Goal: Transaction & Acquisition: Purchase product/service

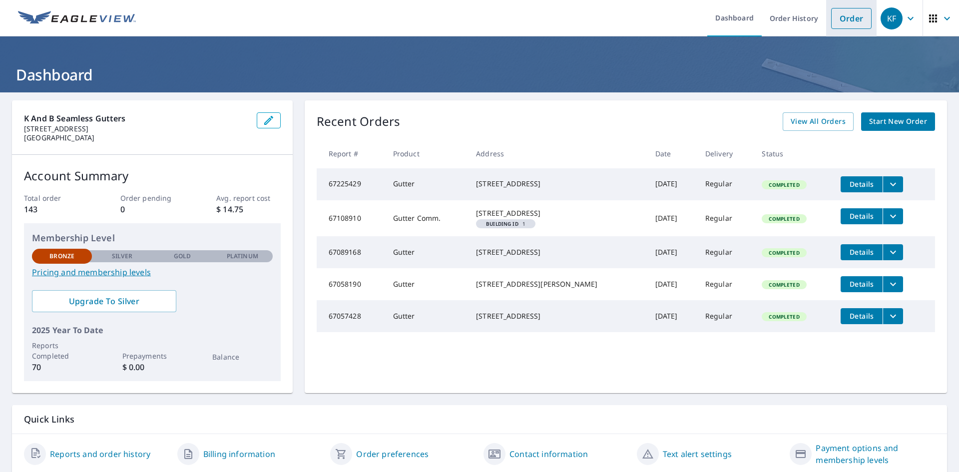
click at [853, 15] on link "Order" at bounding box center [851, 18] width 40 height 21
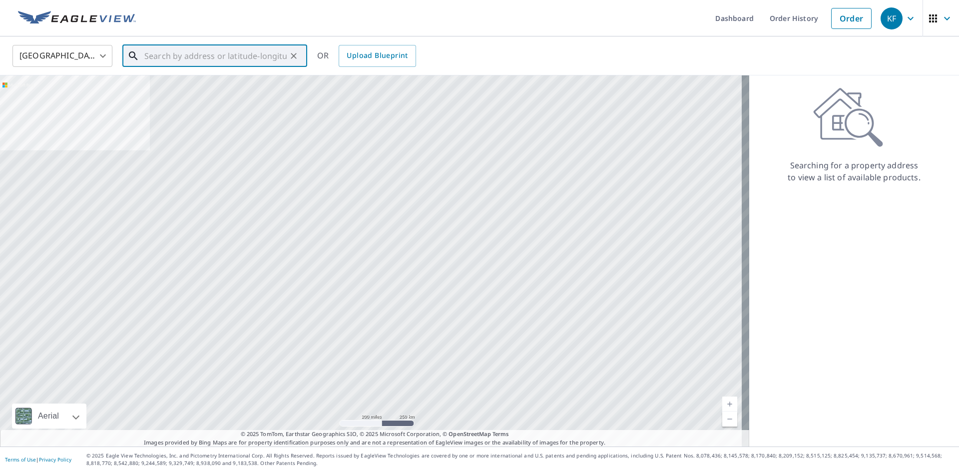
click at [191, 56] on input "text" at bounding box center [215, 56] width 142 height 28
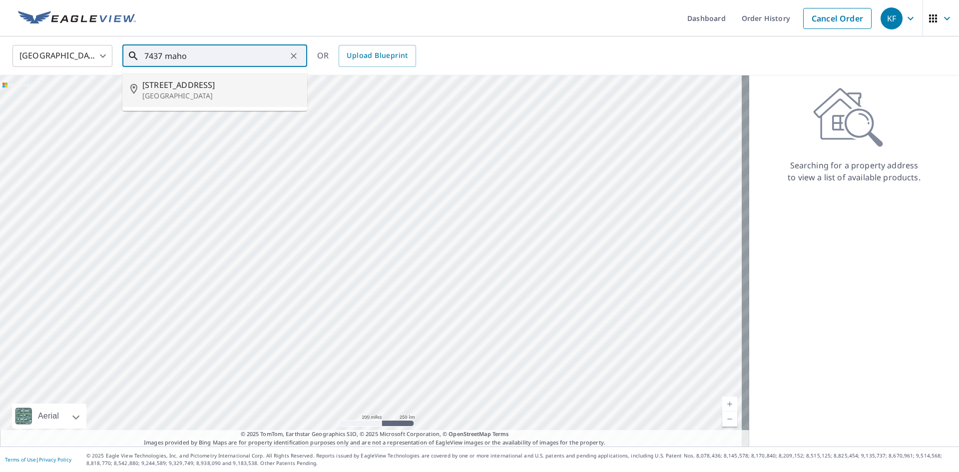
click at [181, 82] on span "[STREET_ADDRESS]" at bounding box center [220, 85] width 157 height 12
type input "[STREET_ADDRESS]"
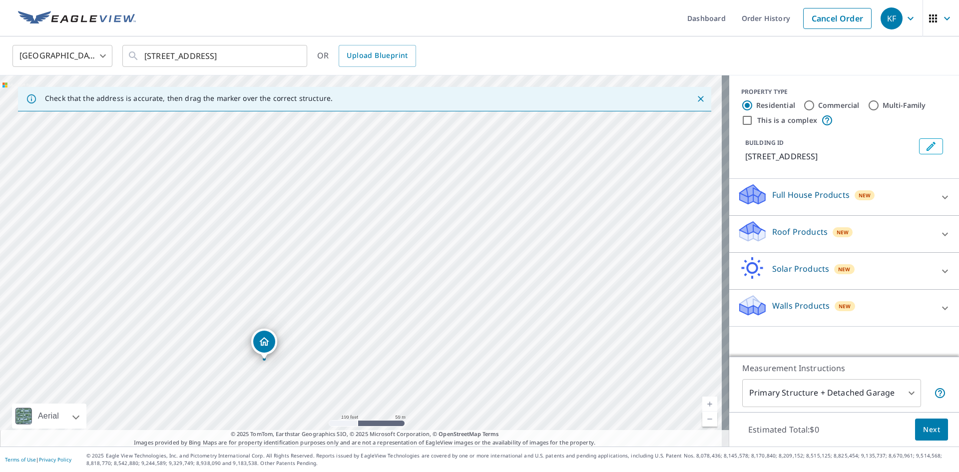
click at [770, 248] on div "Roof Products New" at bounding box center [835, 234] width 196 height 28
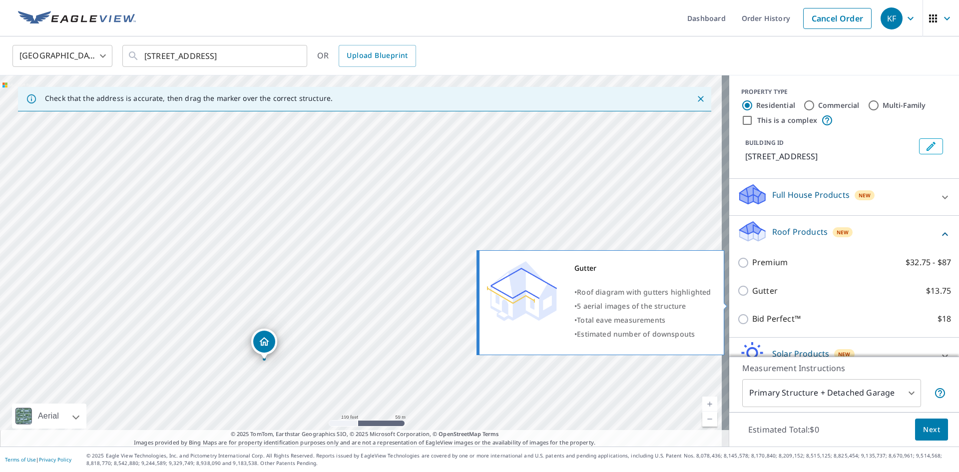
click at [737, 297] on input "Gutter $13.75" at bounding box center [744, 291] width 15 height 12
checkbox input "true"
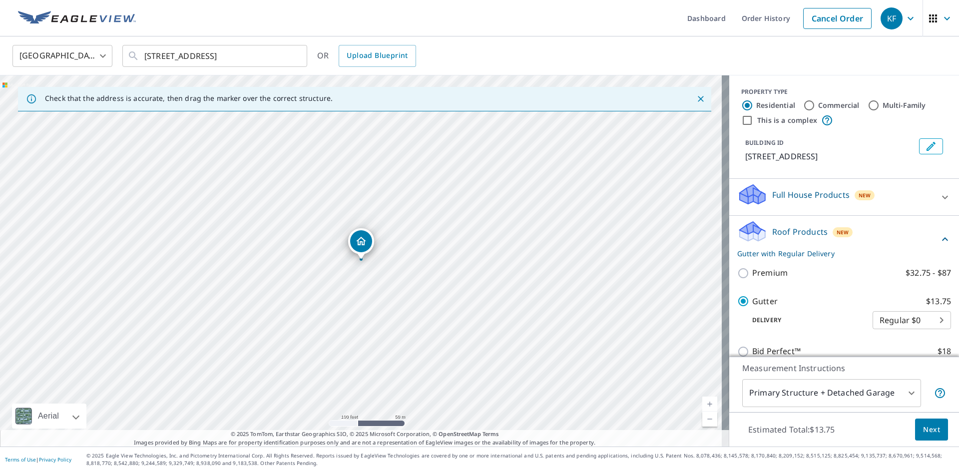
click at [923, 425] on span "Next" at bounding box center [931, 429] width 17 height 12
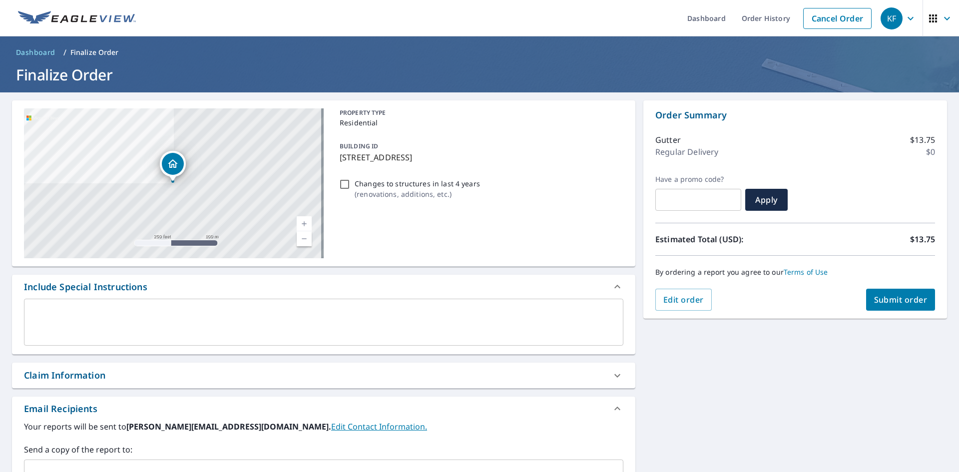
click at [912, 294] on span "Submit order" at bounding box center [900, 299] width 53 height 11
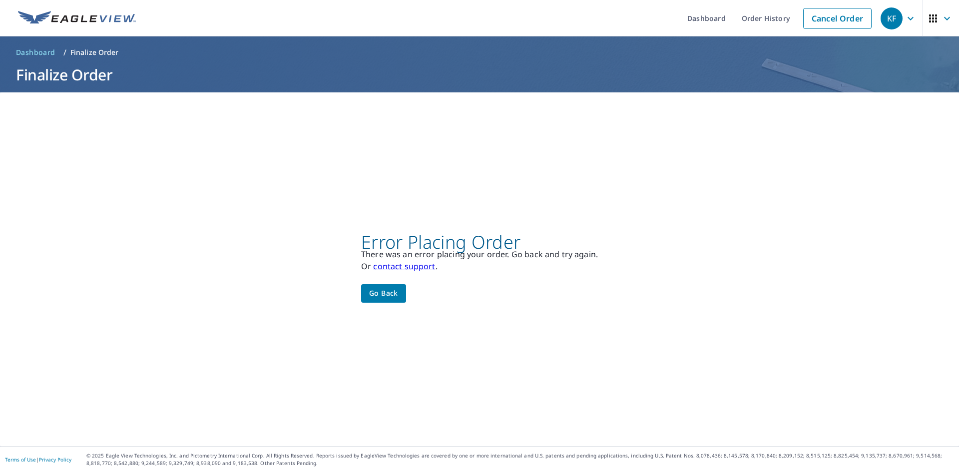
click at [391, 293] on span "Go back" at bounding box center [383, 293] width 29 height 12
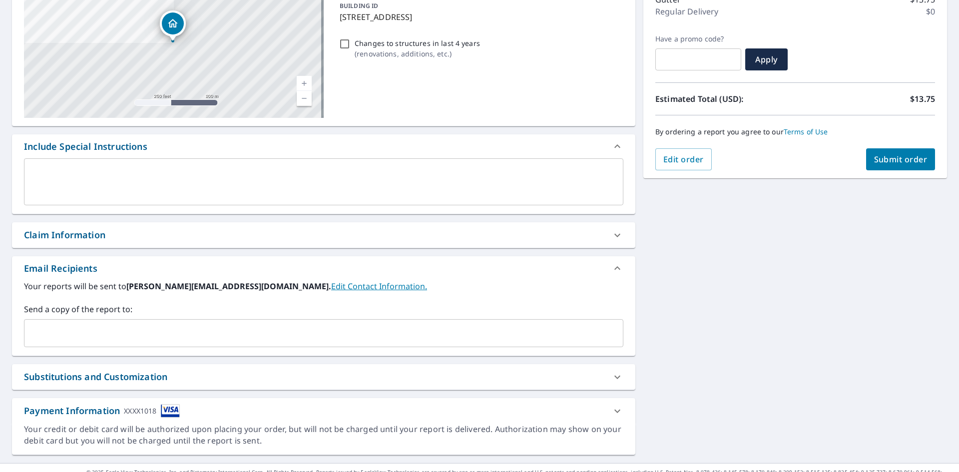
scroll to position [157, 0]
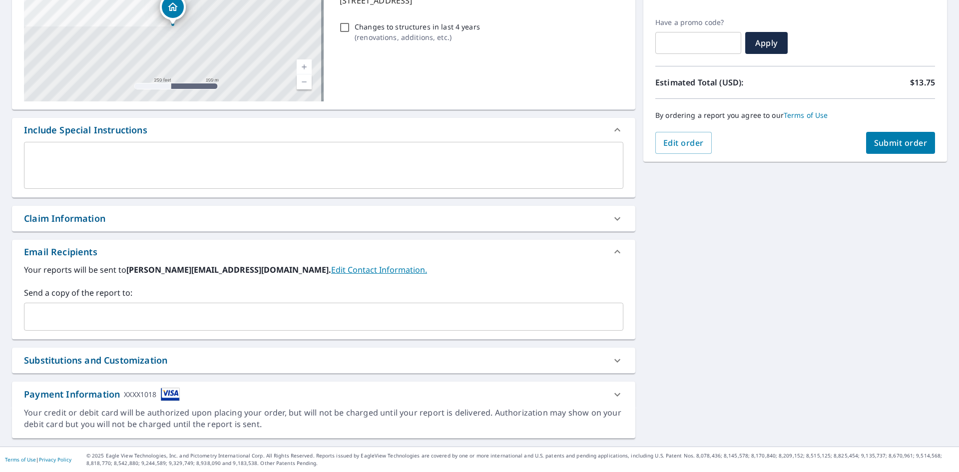
click at [170, 393] on img at bounding box center [170, 393] width 19 height 13
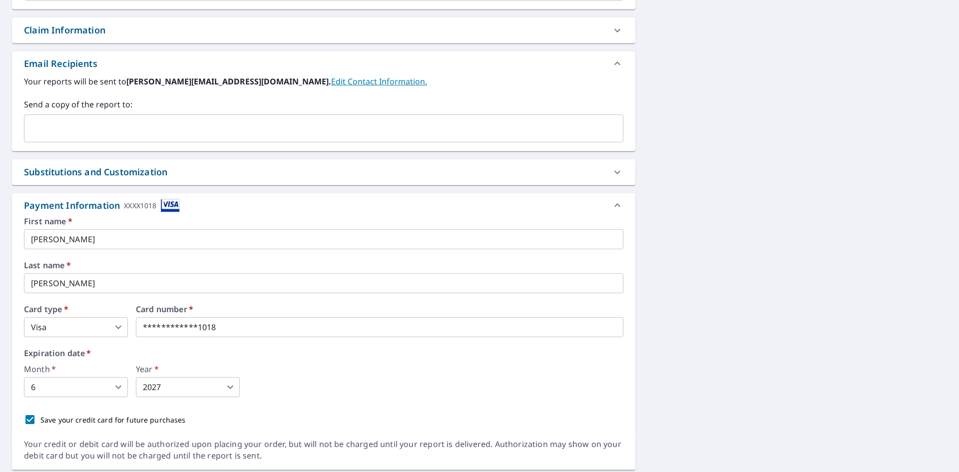
scroll to position [357, 0]
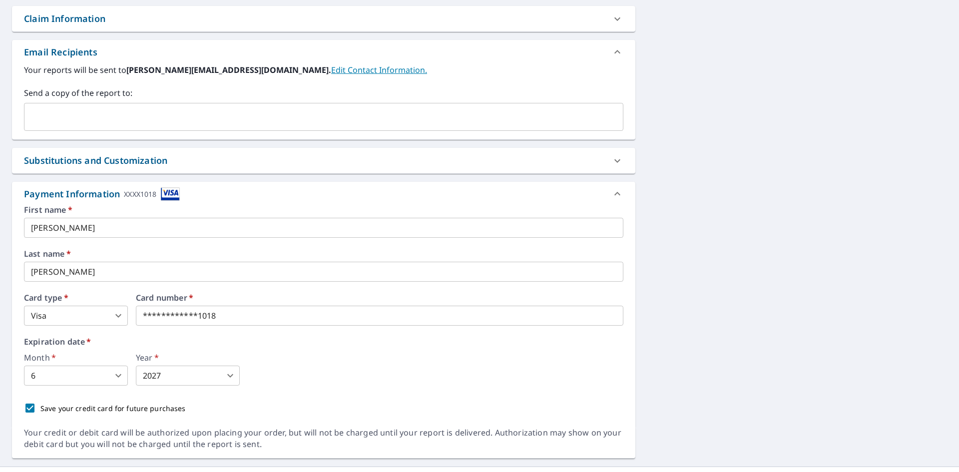
click at [151, 190] on div "XXXX1018" at bounding box center [140, 193] width 32 height 13
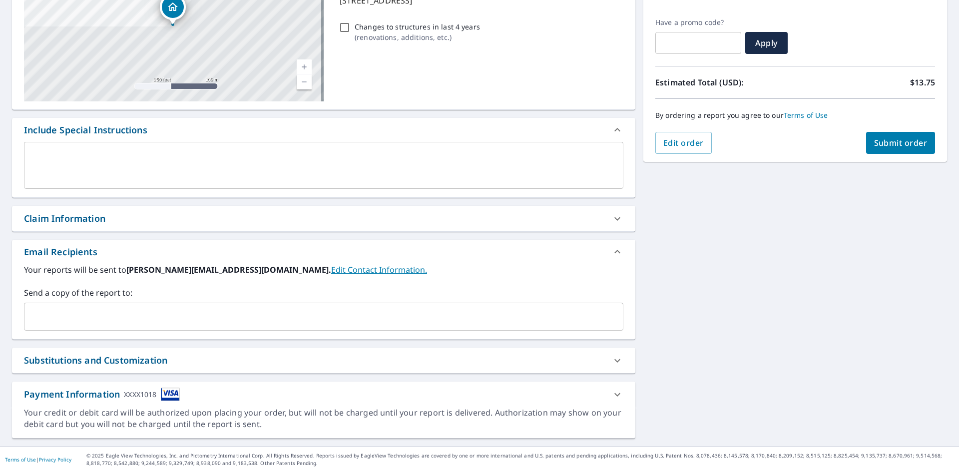
scroll to position [157, 0]
click at [158, 396] on div "Payment Information XXXX1018" at bounding box center [102, 393] width 156 height 13
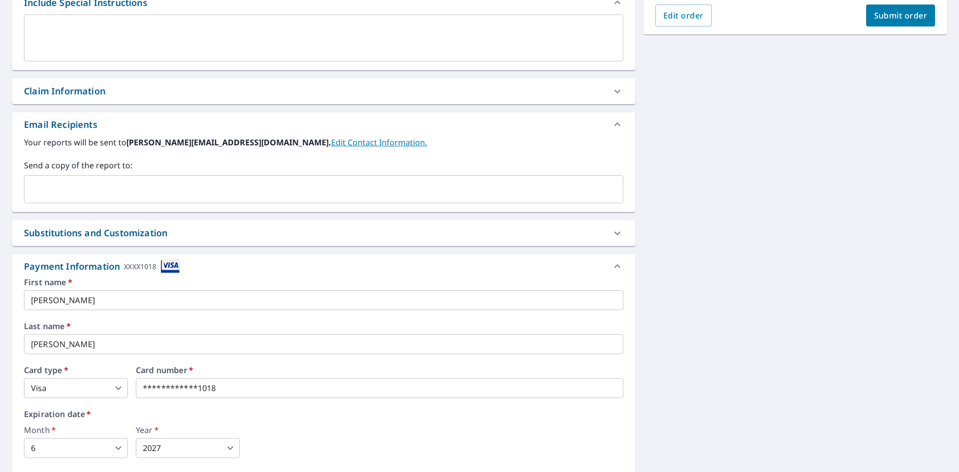
scroll to position [357, 0]
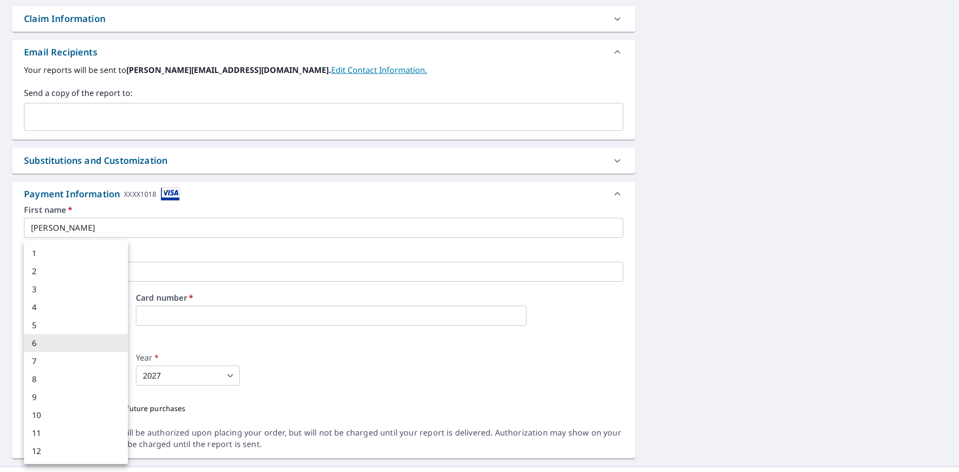
click at [117, 373] on body "KF KF Dashboard Order History Cancel Order KF Dashboard / Finalize Order Finali…" at bounding box center [479, 236] width 959 height 472
click at [56, 292] on li "3" at bounding box center [76, 289] width 104 height 18
type input "3"
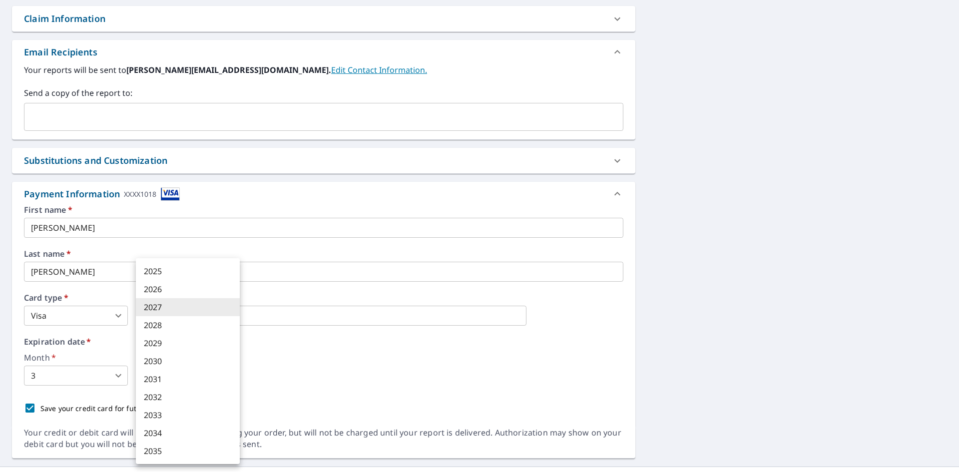
click at [231, 372] on body "KF KF Dashboard Order History Cancel Order KF Dashboard / Finalize Order Finali…" at bounding box center [479, 236] width 959 height 472
click at [167, 341] on li "2029" at bounding box center [188, 343] width 104 height 18
type input "2029"
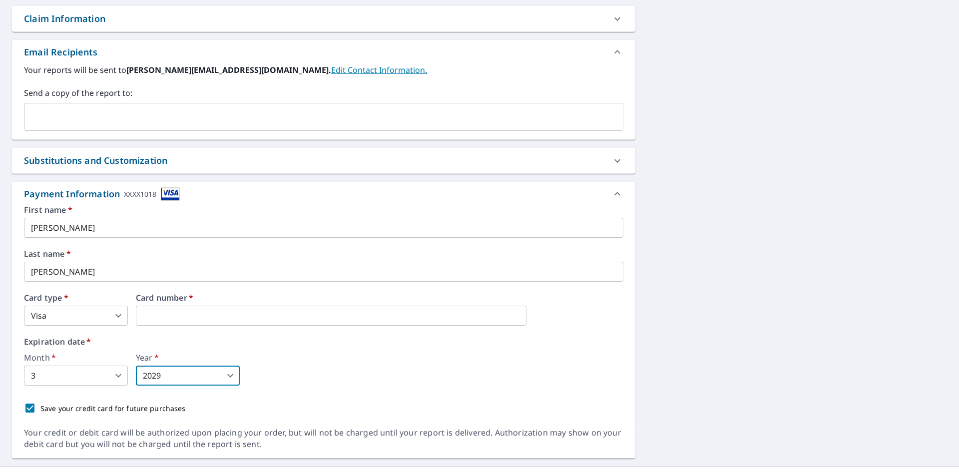
click at [76, 227] on input "[PERSON_NAME]" at bounding box center [323, 228] width 599 height 20
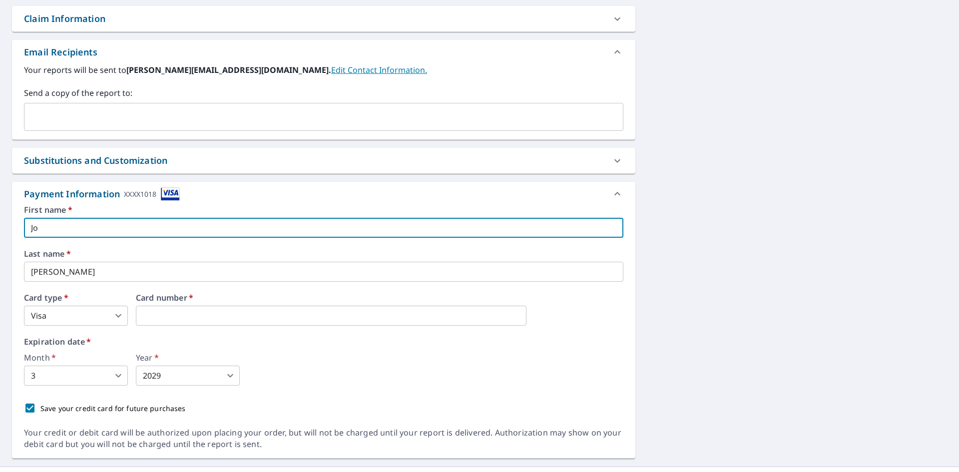
type input "J"
type input "[PERSON_NAME]"
click at [57, 270] on input "[PERSON_NAME]" at bounding box center [323, 272] width 599 height 20
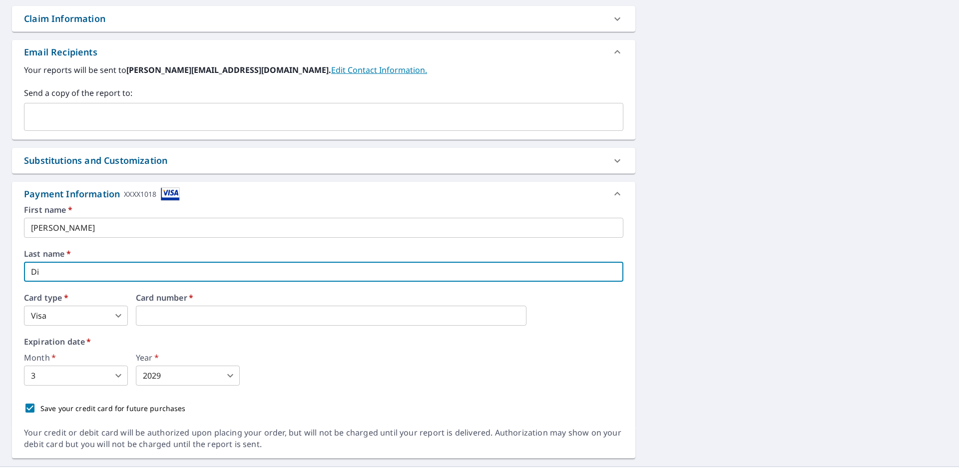
type input "D"
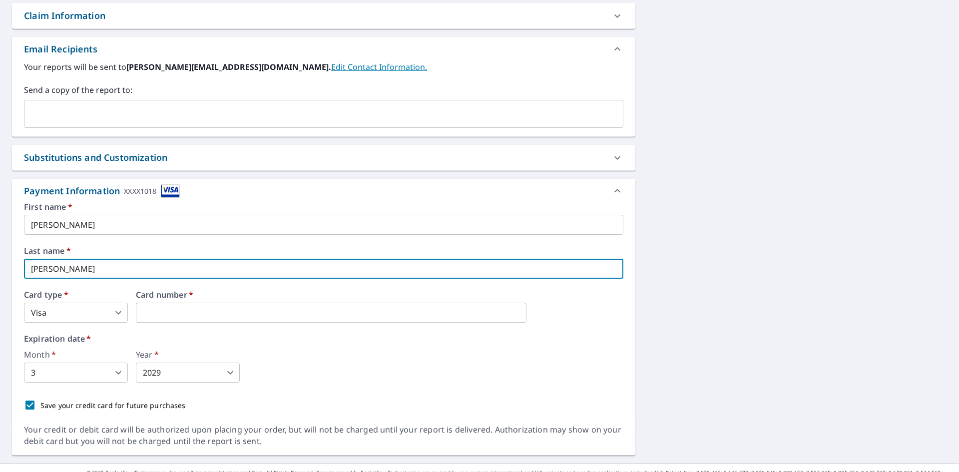
scroll to position [376, 0]
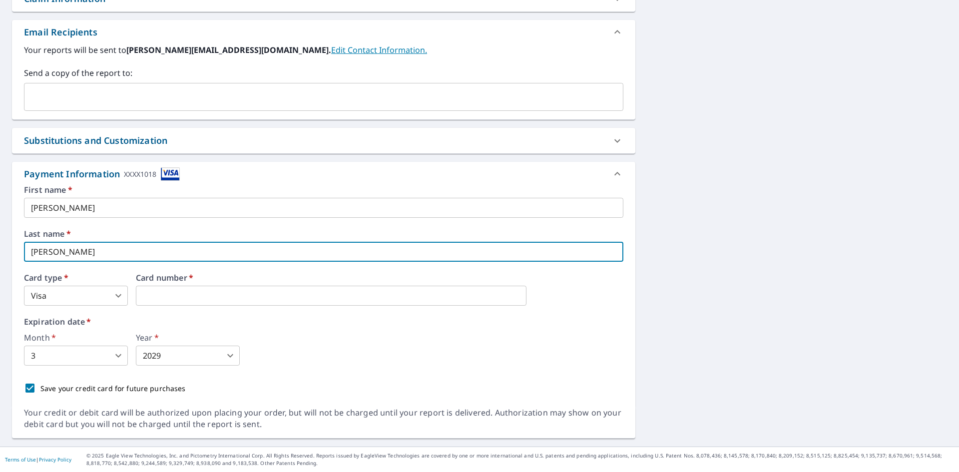
type input "[PERSON_NAME]"
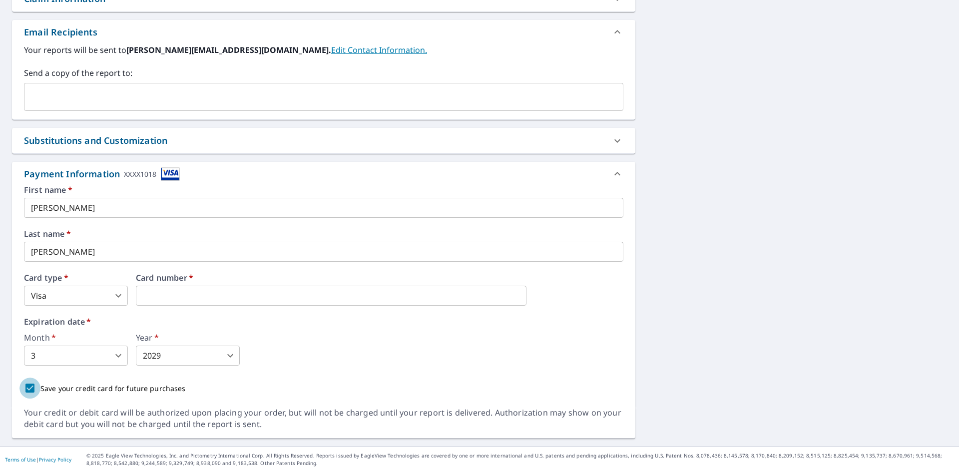
click at [27, 387] on input "Save your credit card for future purchases" at bounding box center [29, 387] width 21 height 21
click at [29, 387] on input "Save your credit card for future purchases" at bounding box center [29, 387] width 21 height 21
checkbox input "true"
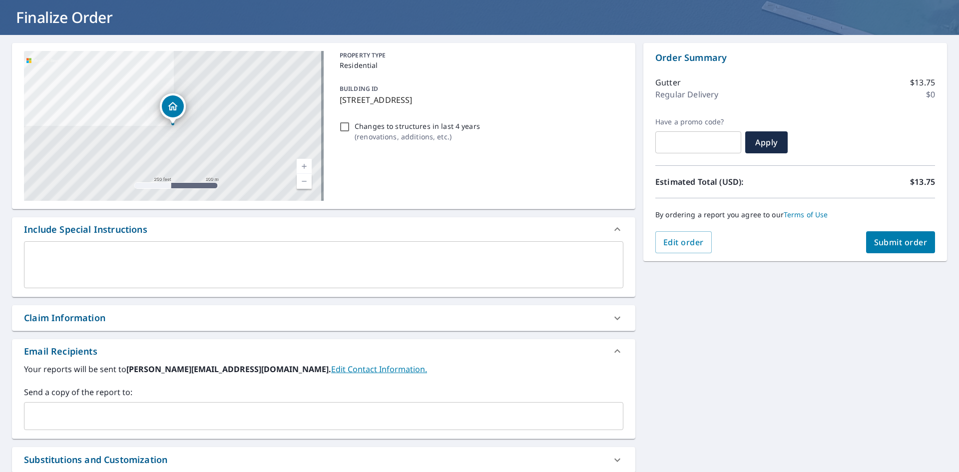
scroll to position [0, 0]
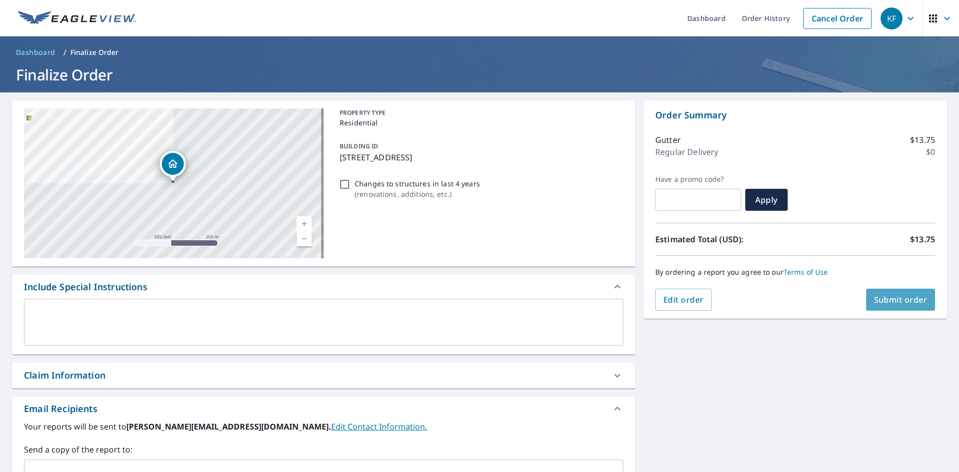
click at [884, 302] on span "Submit order" at bounding box center [900, 299] width 53 height 11
